Goal: Task Accomplishment & Management: Manage account settings

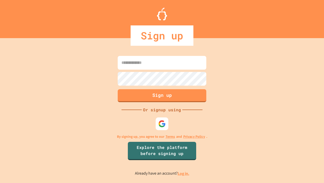
click at [184, 173] on link "Log in." at bounding box center [184, 172] width 12 height 5
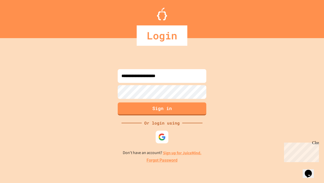
type input "**********"
